Goal: Check status: Check status

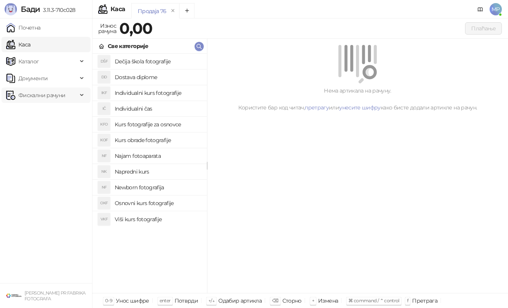
click at [51, 92] on span "Фискални рачуни" at bounding box center [41, 94] width 47 height 15
click at [51, 117] on link "Издати рачуни" at bounding box center [34, 111] width 51 height 15
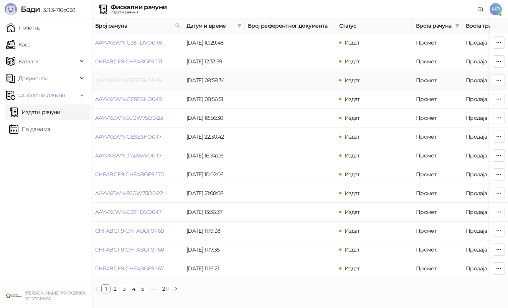
click at [155, 79] on link "AAYVXEWN-GESE6HO0-19" at bounding box center [128, 80] width 66 height 7
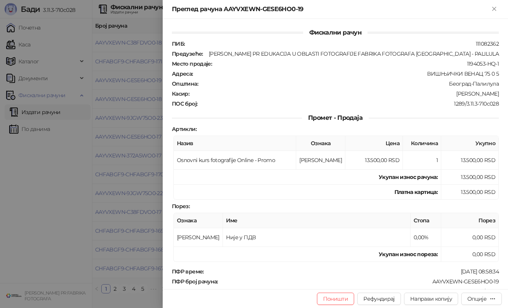
click at [149, 66] on div at bounding box center [254, 154] width 508 height 308
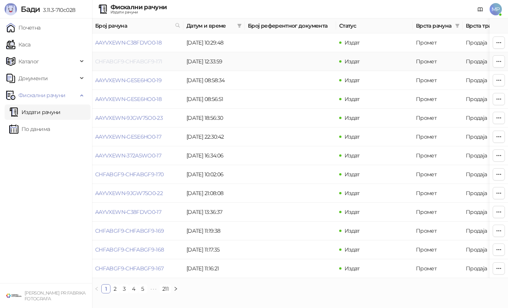
click at [144, 60] on link "CHFABGF9-CHFABGF9-171" at bounding box center [128, 61] width 67 height 7
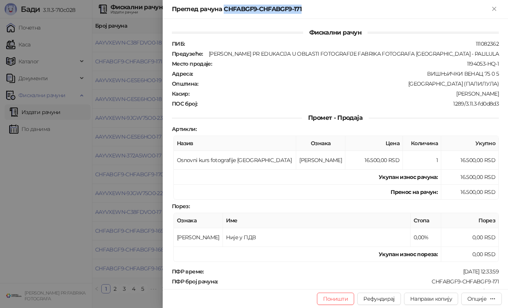
drag, startPoint x: 304, startPoint y: 8, endPoint x: 225, endPoint y: 10, distance: 79.4
click at [225, 10] on div "Преглед рачуна CHFABGF9-CHFABGF9-171" at bounding box center [331, 9] width 318 height 9
copy div "CHFABGF9-CHFABGF9-171"
click at [64, 241] on div at bounding box center [254, 154] width 508 height 308
